Goal: Information Seeking & Learning: Learn about a topic

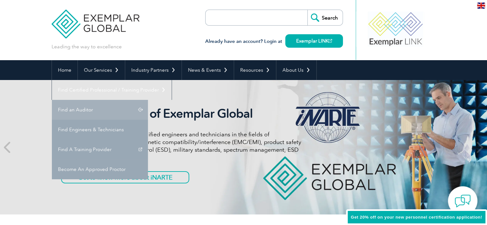
click at [148, 100] on link "Find an Auditor" at bounding box center [100, 110] width 96 height 20
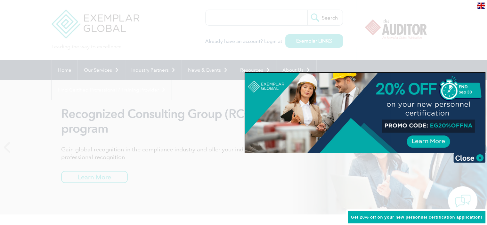
click at [434, 143] on div at bounding box center [365, 113] width 240 height 80
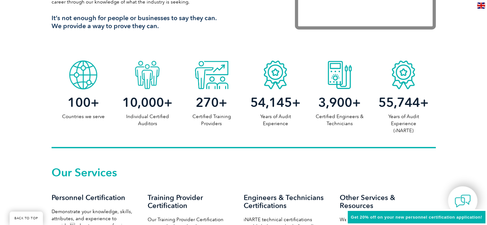
scroll to position [391, 0]
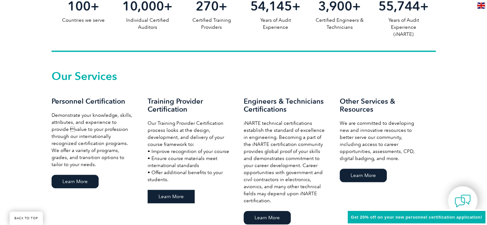
click at [164, 200] on link "Learn More" at bounding box center [171, 196] width 47 height 13
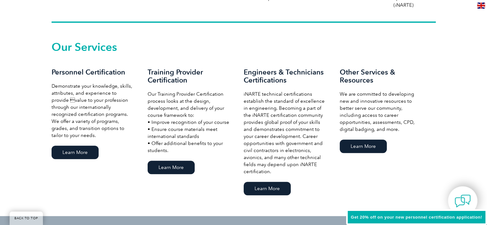
scroll to position [455, 0]
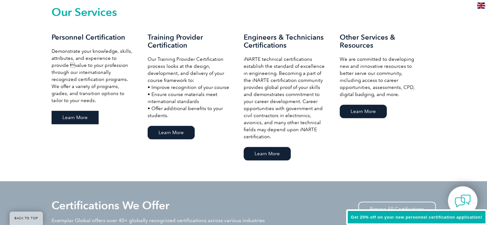
click at [91, 120] on link "Learn More" at bounding box center [75, 117] width 47 height 13
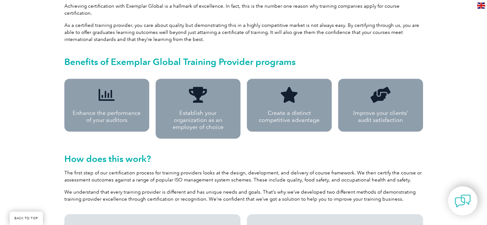
scroll to position [252, 0]
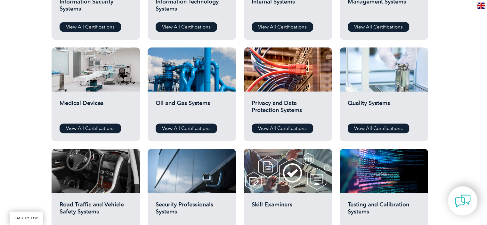
scroll to position [417, 0]
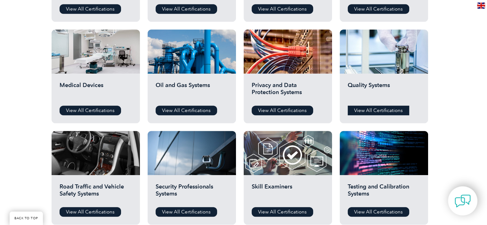
click at [382, 111] on link "View All Certifications" at bounding box center [379, 111] width 62 height 10
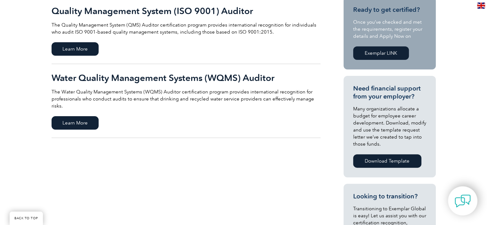
scroll to position [128, 0]
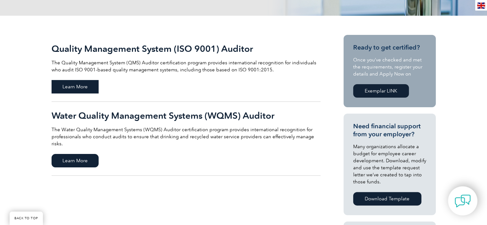
click at [87, 85] on span "Learn More" at bounding box center [75, 86] width 47 height 13
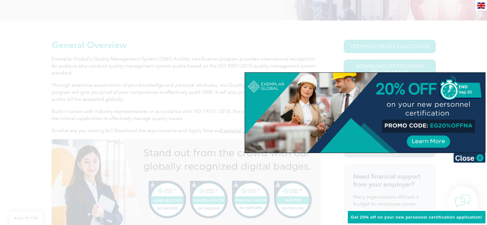
scroll to position [160, 0]
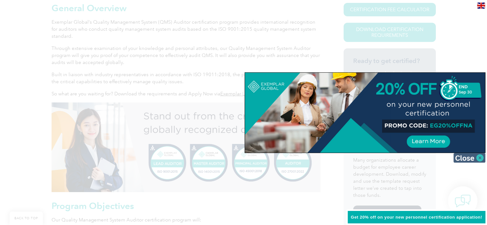
click at [482, 157] on img at bounding box center [470, 158] width 32 height 10
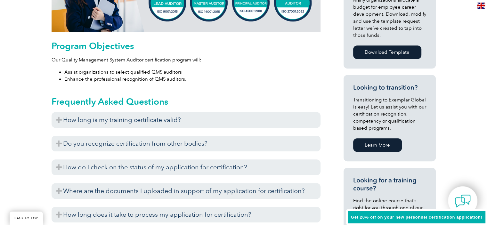
scroll to position [352, 0]
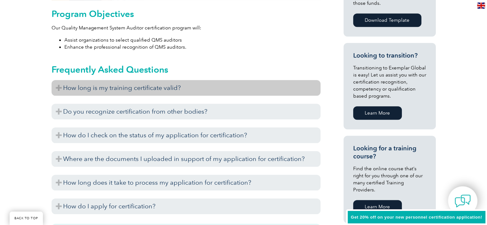
click at [243, 90] on h3 "How long is my training certificate valid?" at bounding box center [186, 88] width 269 height 16
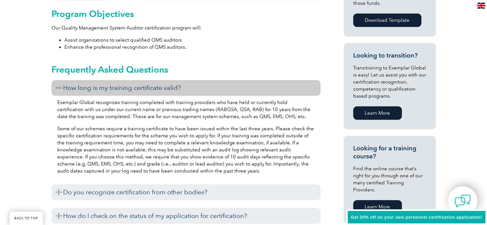
click at [243, 90] on h3 "How long is my training certificate valid?" at bounding box center [186, 88] width 269 height 16
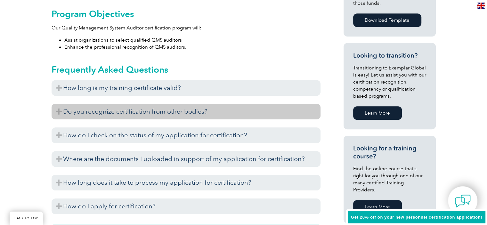
click at [244, 110] on h3 "Do you recognize certification from other bodies?" at bounding box center [186, 112] width 269 height 16
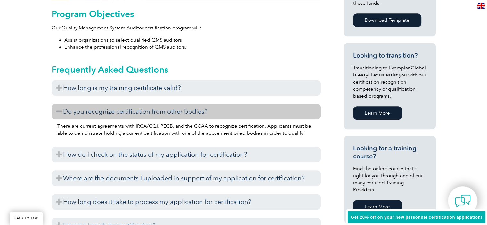
click at [244, 110] on h3 "Do you recognize certification from other bodies?" at bounding box center [186, 112] width 269 height 16
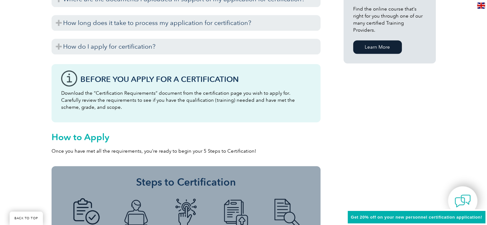
scroll to position [513, 0]
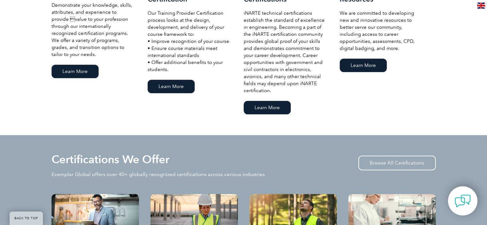
scroll to position [449, 0]
